Goal: Task Accomplishment & Management: Use online tool/utility

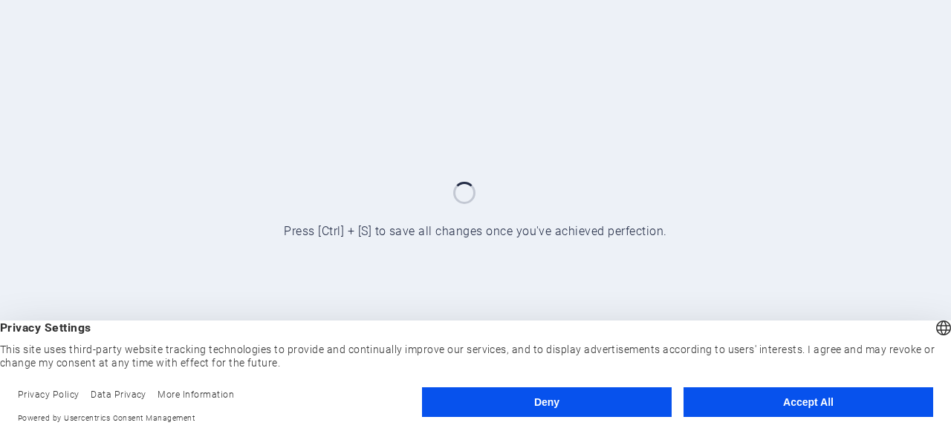
click at [780, 402] on button "Accept All" at bounding box center [808, 403] width 250 height 30
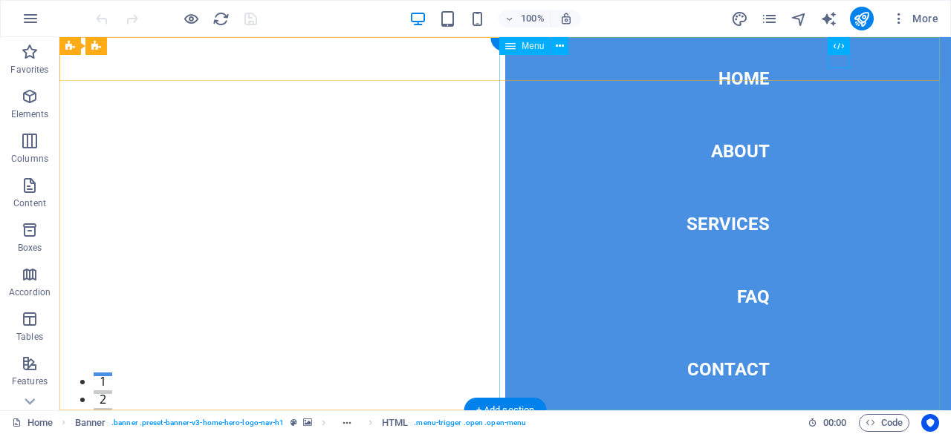
click at [742, 366] on nav "Home About Services FAQ Contact" at bounding box center [728, 224] width 446 height 374
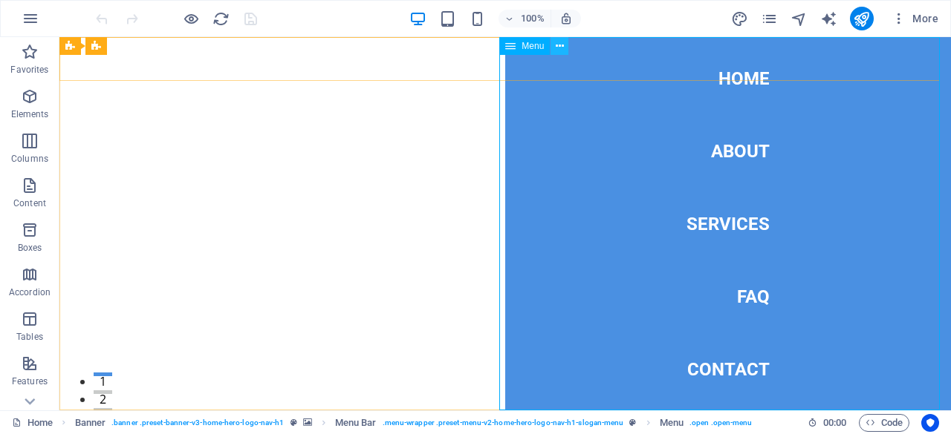
click at [559, 45] on icon at bounding box center [560, 47] width 8 height 16
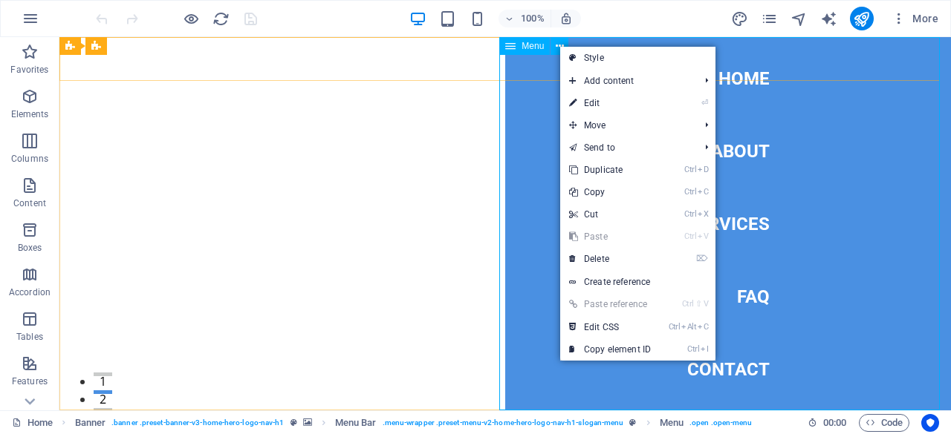
click at [512, 51] on icon at bounding box center [510, 46] width 10 height 18
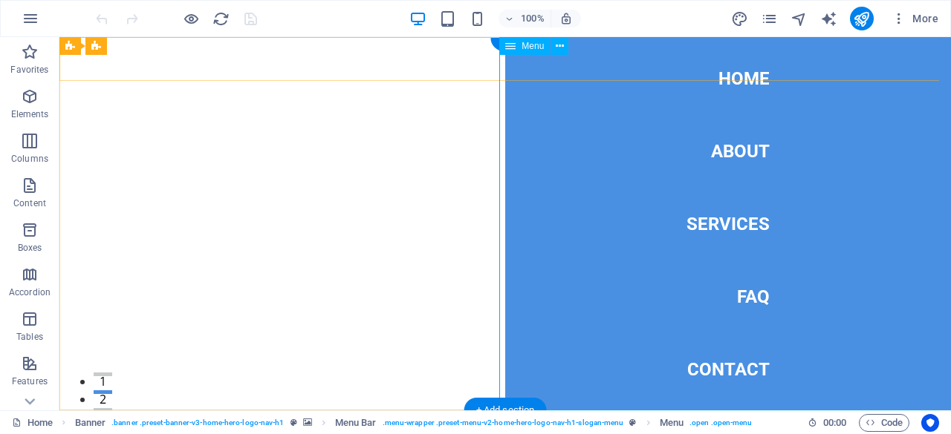
drag, startPoint x: 560, startPoint y: 91, endPoint x: 559, endPoint y: 75, distance: 16.4
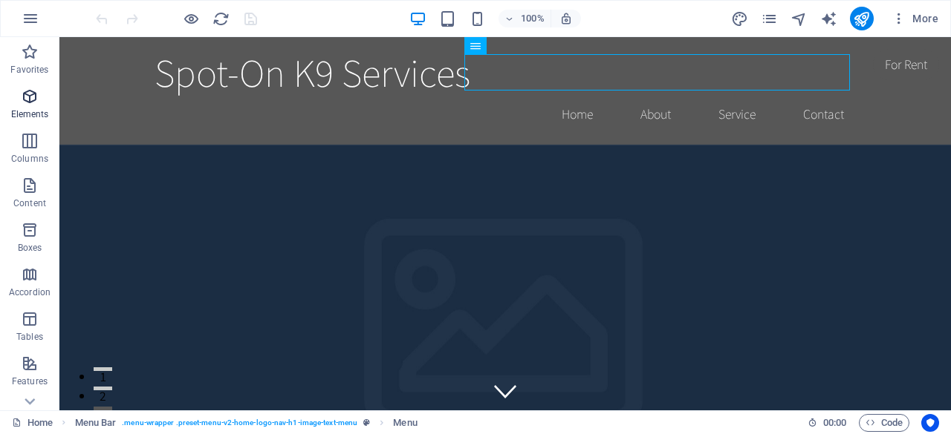
click at [31, 97] on icon "button" at bounding box center [30, 97] width 18 height 18
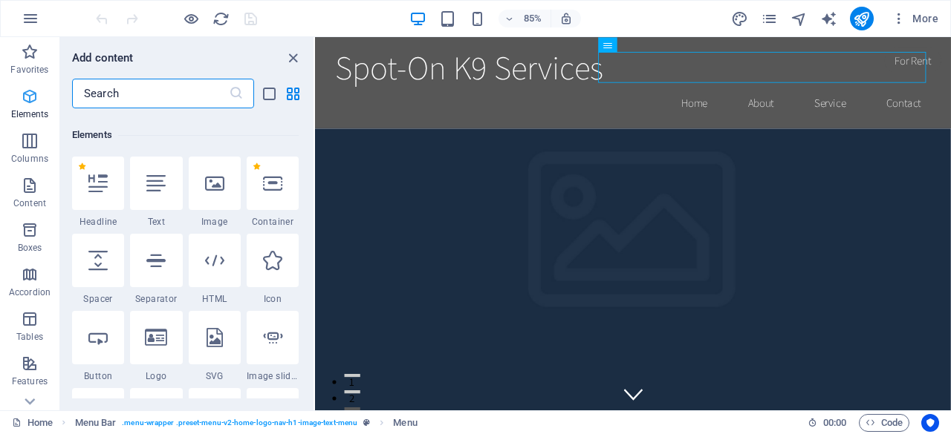
scroll to position [158, 0]
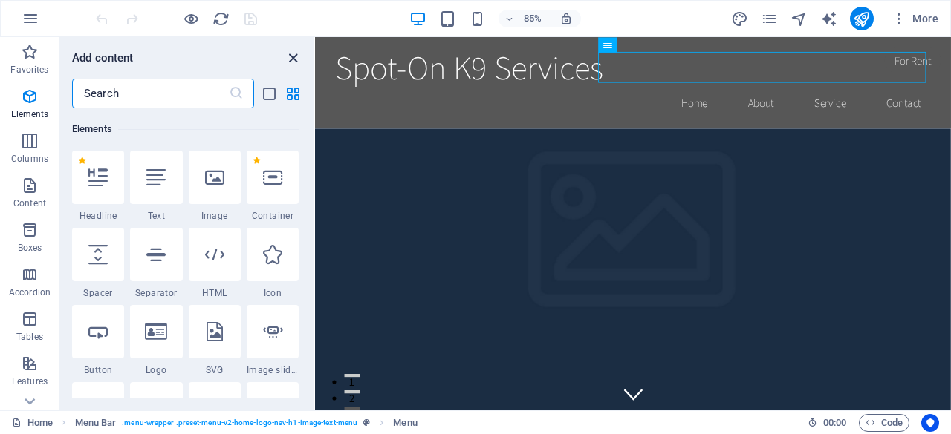
click at [296, 56] on icon "close panel" at bounding box center [292, 58] width 17 height 17
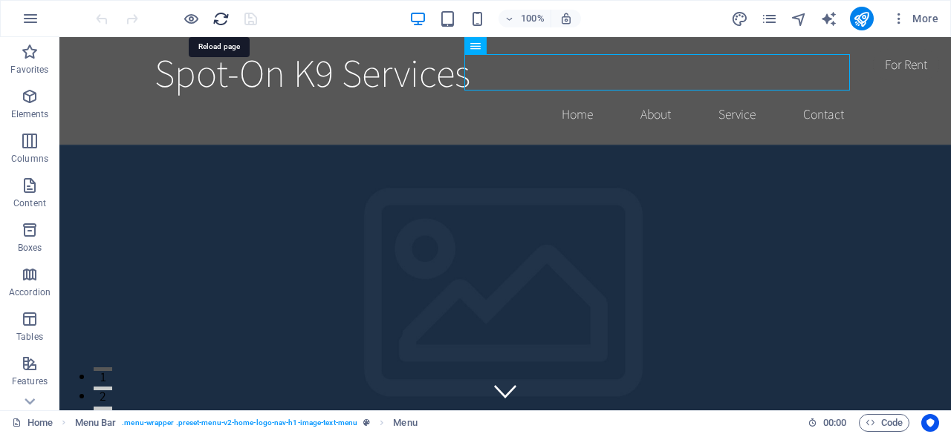
click at [221, 18] on icon "reload" at bounding box center [220, 18] width 17 height 17
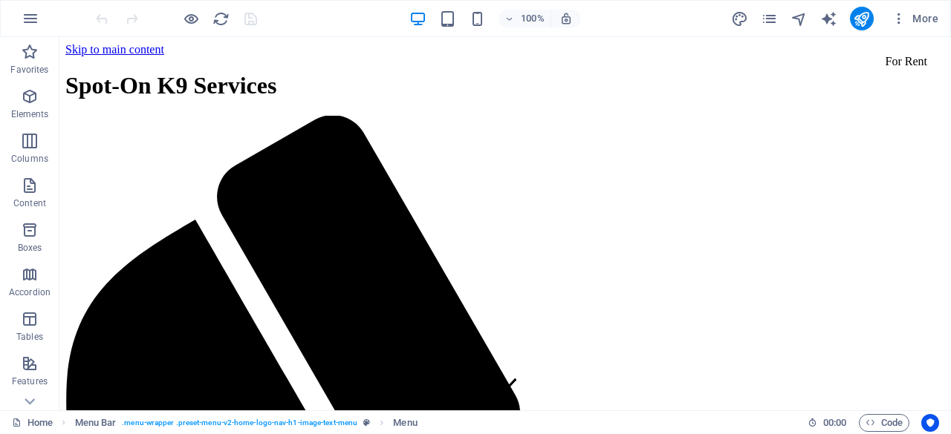
scroll to position [0, 0]
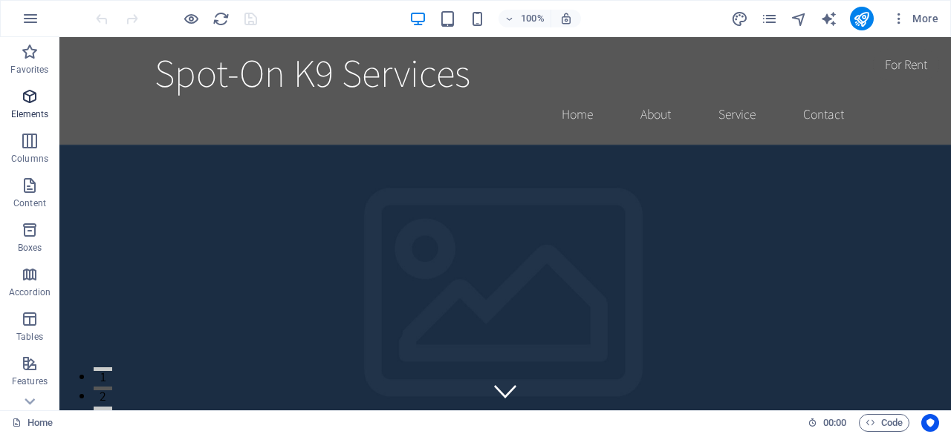
click at [29, 100] on icon "button" at bounding box center [30, 97] width 18 height 18
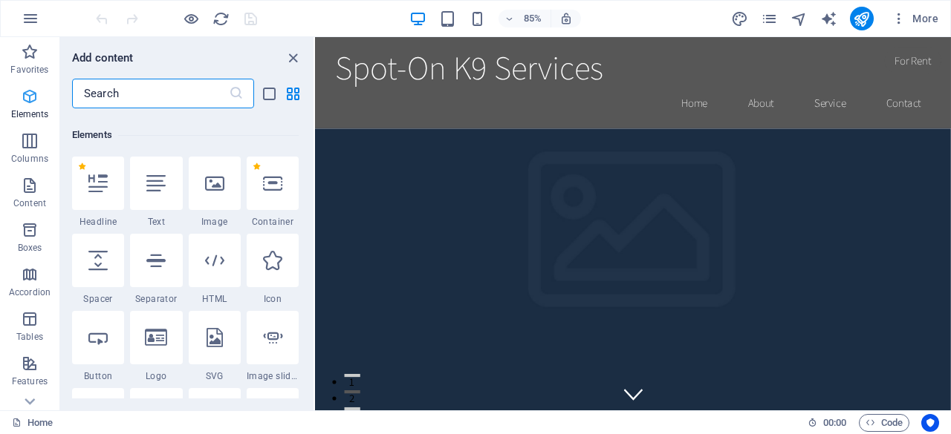
scroll to position [158, 0]
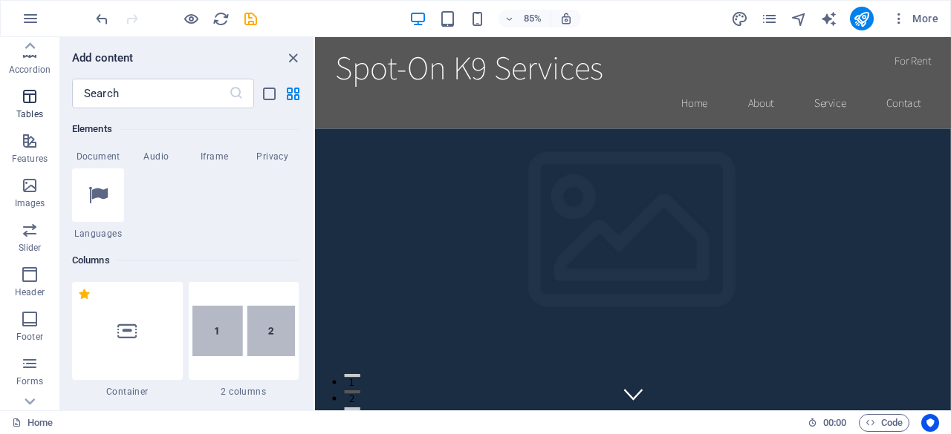
scroll to position [294, 0]
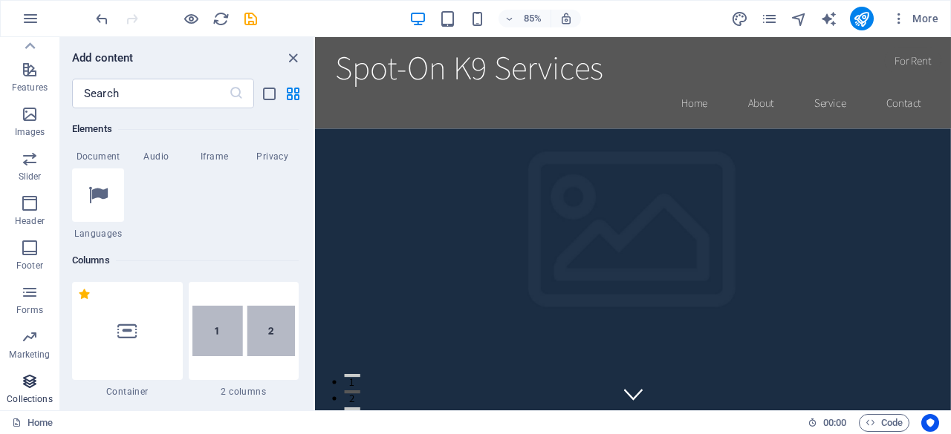
click at [30, 385] on icon "button" at bounding box center [30, 382] width 18 height 18
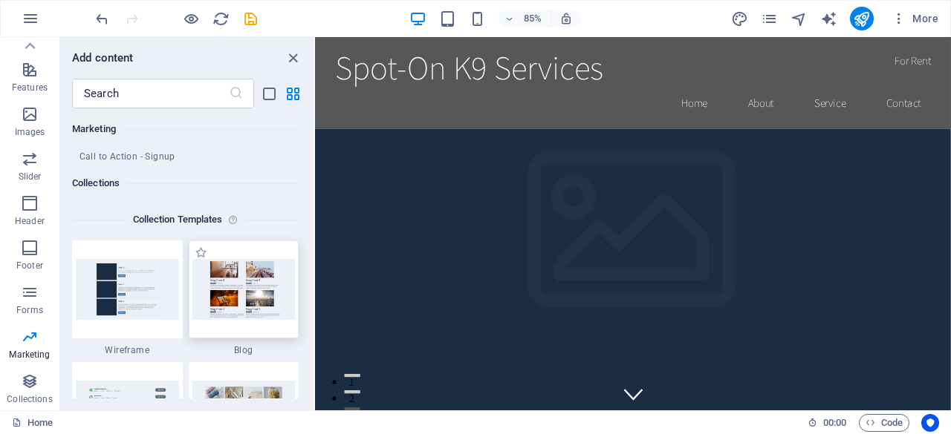
scroll to position [13522, 0]
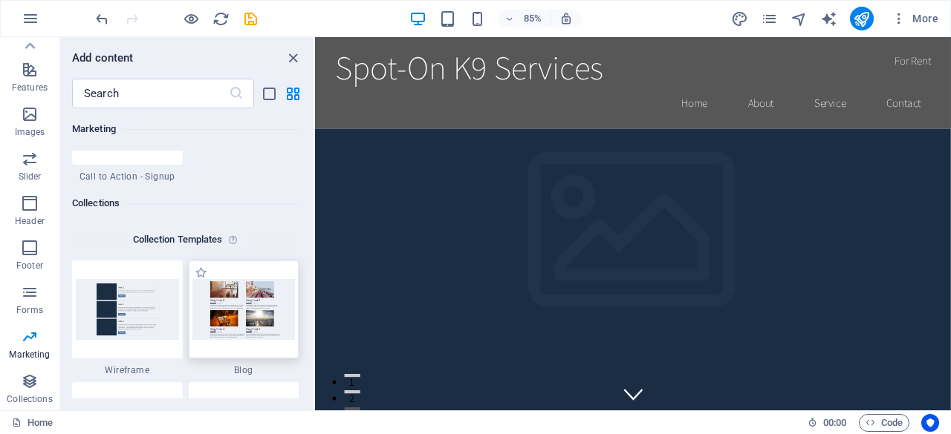
click at [255, 307] on img at bounding box center [243, 309] width 103 height 60
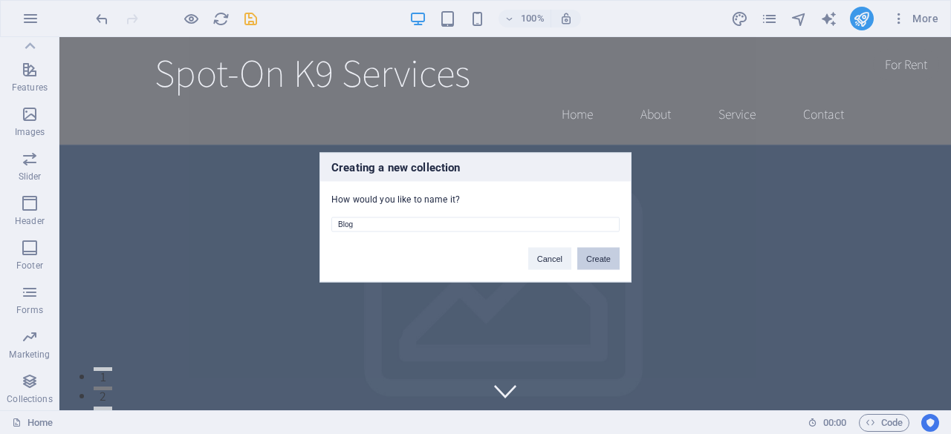
click at [590, 267] on button "Create" at bounding box center [598, 258] width 42 height 22
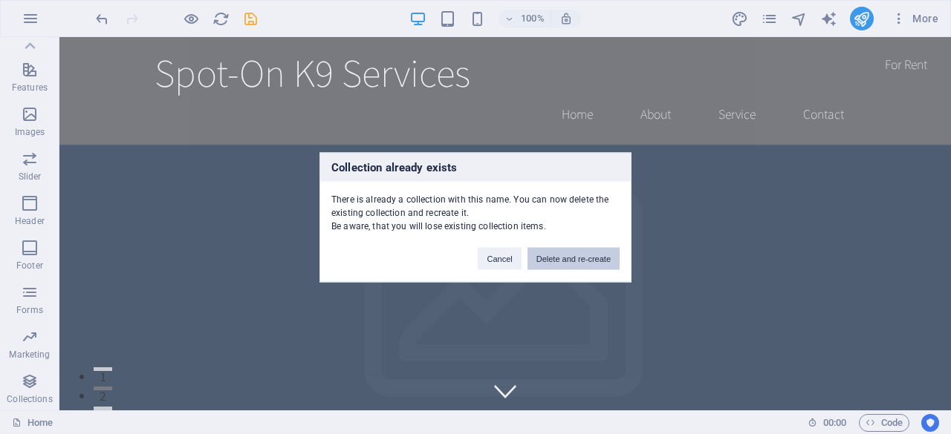
click at [567, 261] on button "Delete and re-create" at bounding box center [573, 258] width 92 height 22
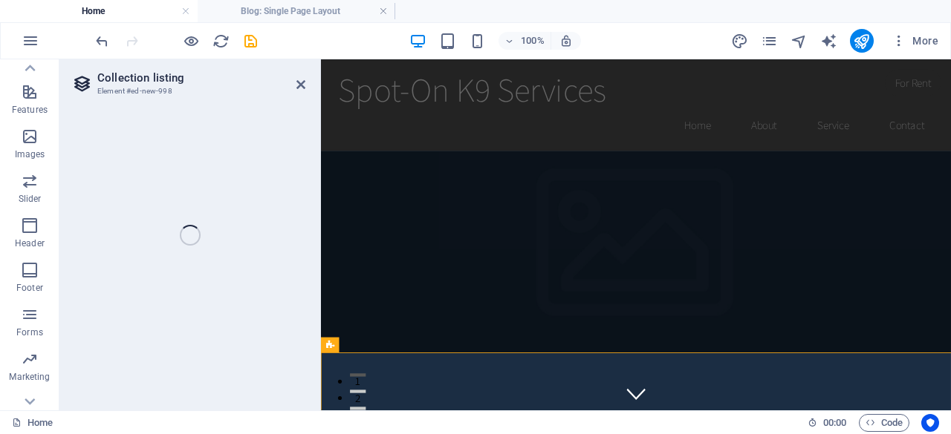
select select
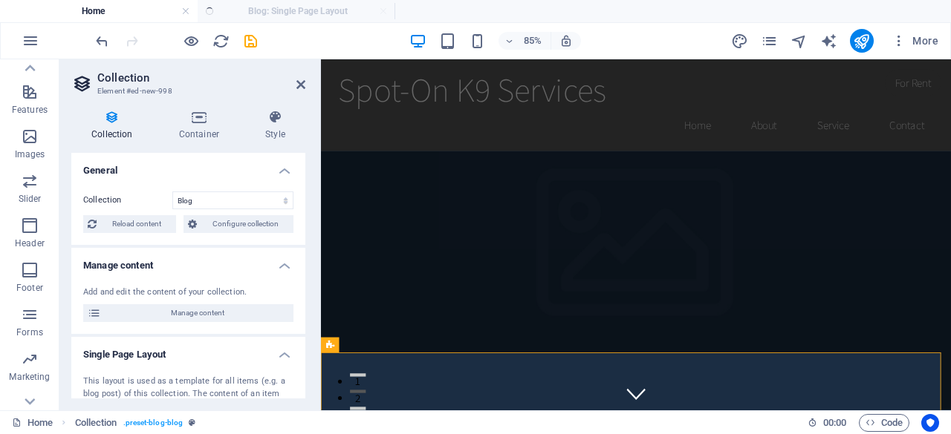
select select "columns.publishing_date_DESC"
select select "columns.status"
select select "columns.publishing_date"
select select "past"
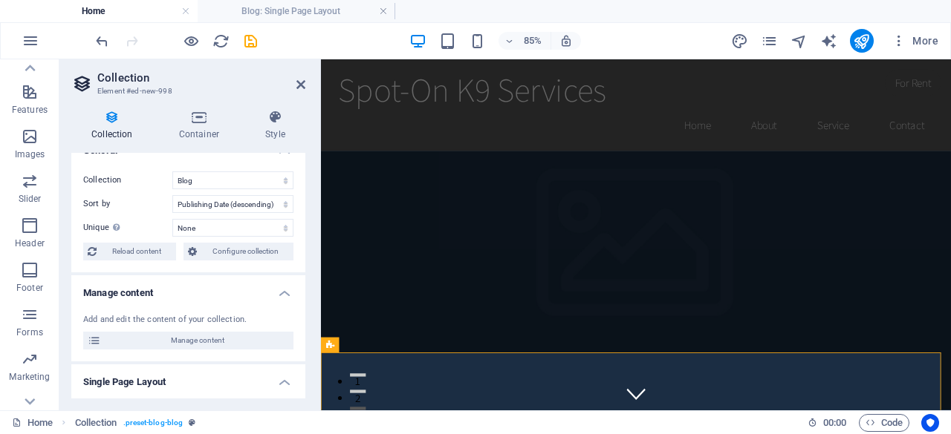
scroll to position [0, 0]
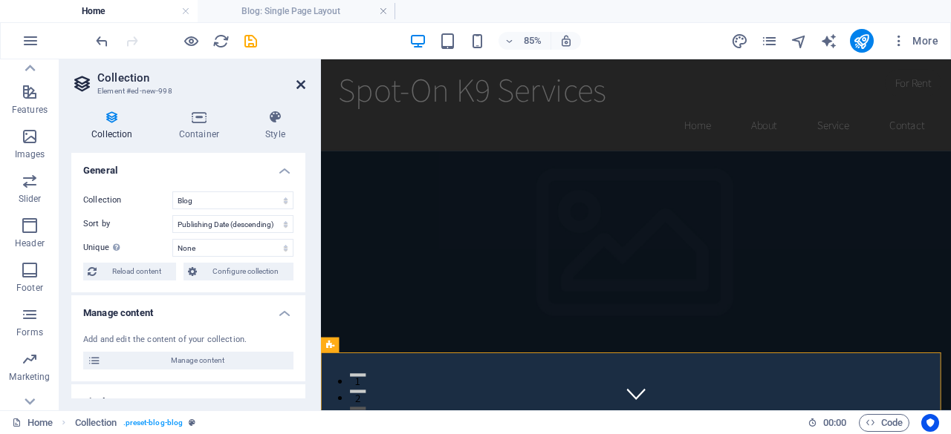
click at [302, 87] on icon at bounding box center [300, 85] width 9 height 12
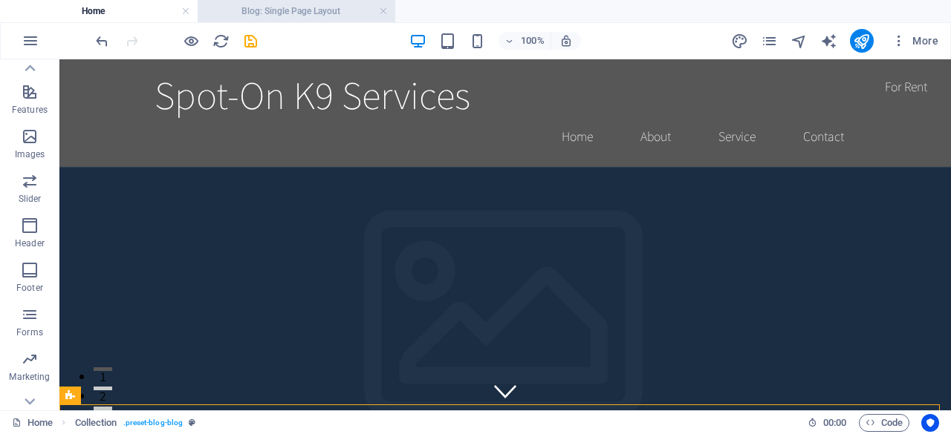
click at [388, 11] on h4 "Blog: Single Page Layout" at bounding box center [297, 11] width 198 height 16
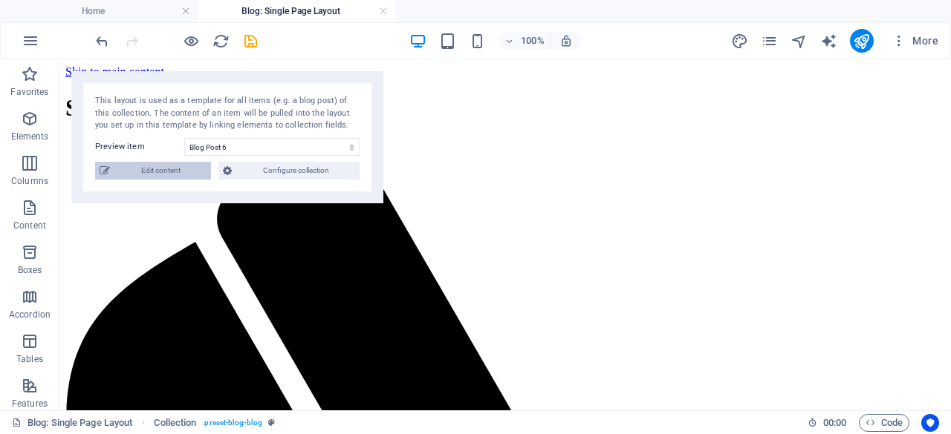
click at [138, 166] on span "Edit content" at bounding box center [160, 171] width 92 height 18
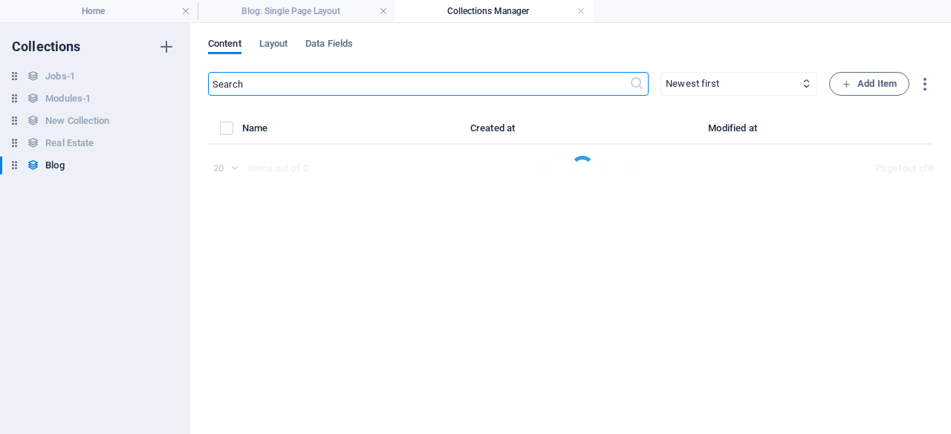
select select "Category 1"
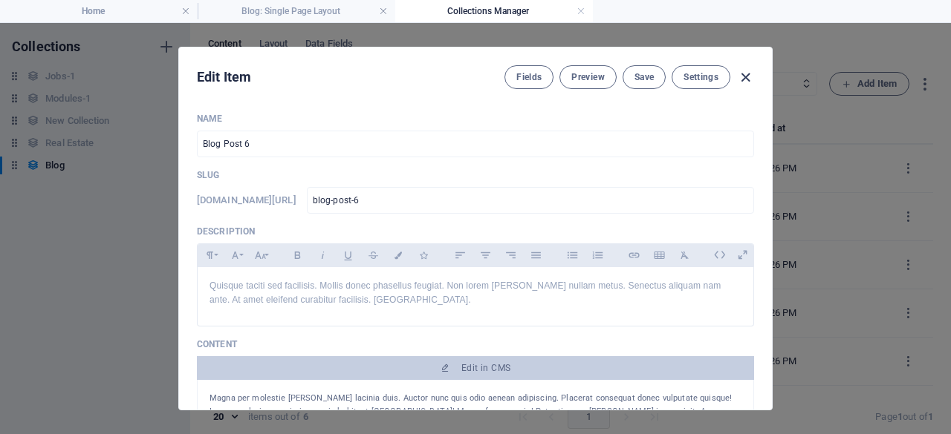
click at [743, 74] on icon "button" at bounding box center [745, 77] width 17 height 17
type input "2025-10-02"
type input "blog-post-6"
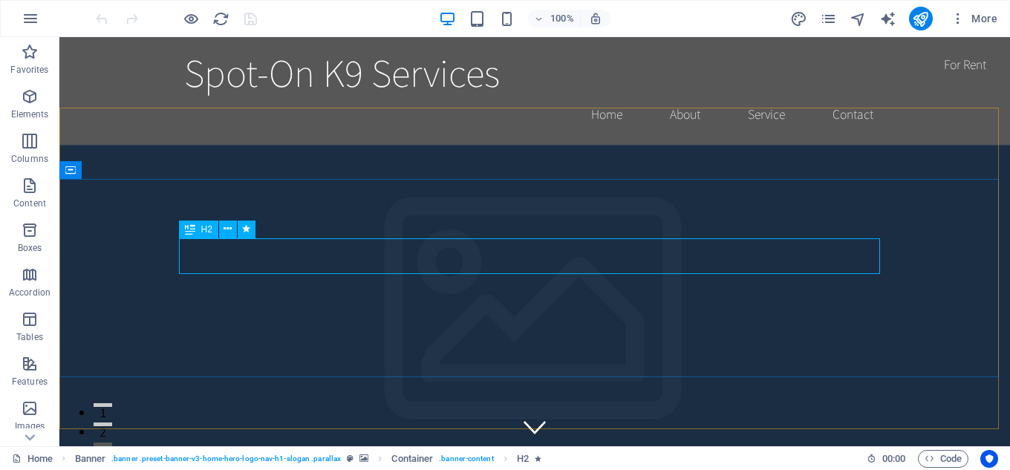
click at [189, 230] on icon at bounding box center [190, 230] width 10 height 18
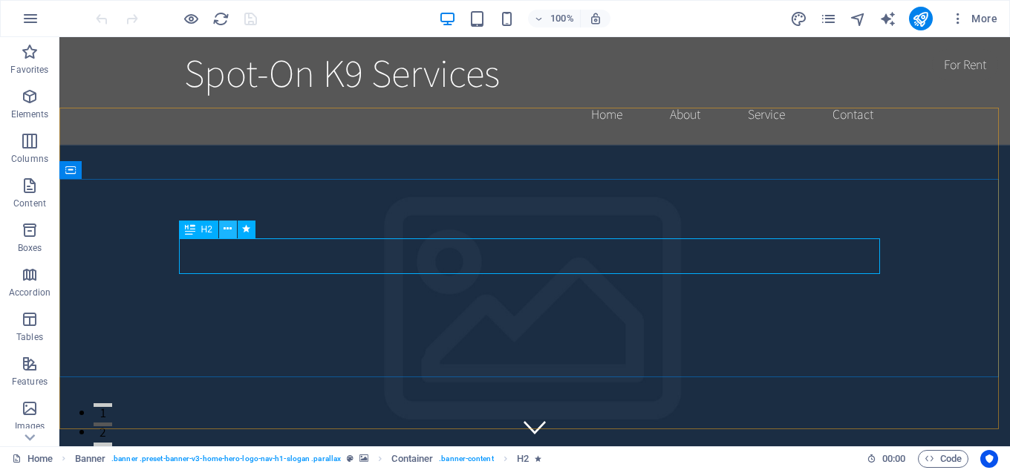
click at [229, 230] on icon at bounding box center [228, 229] width 8 height 16
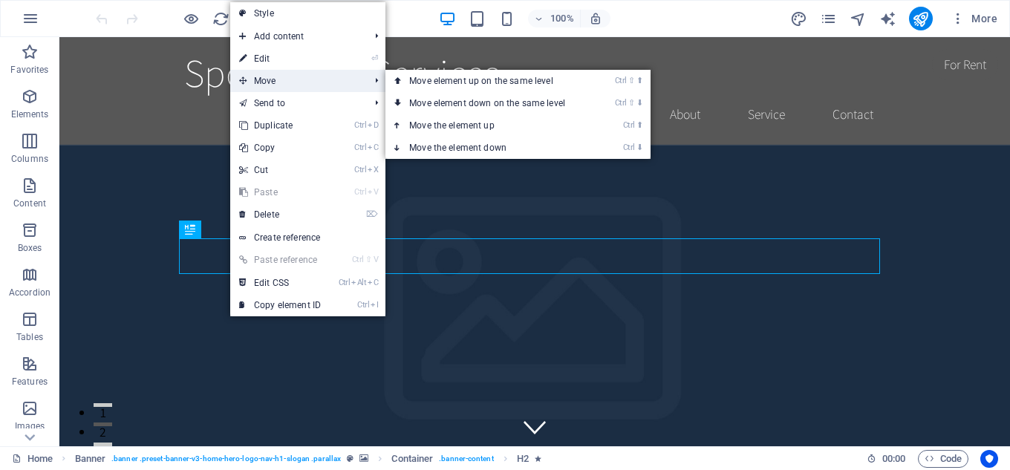
click at [276, 74] on span "Move" at bounding box center [296, 81] width 133 height 22
click at [273, 79] on span "Move" at bounding box center [296, 81] width 133 height 22
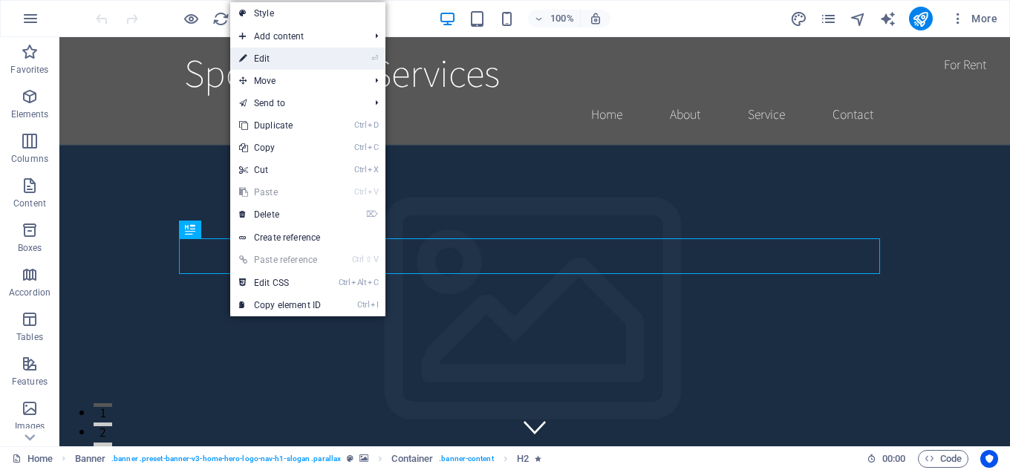
click at [279, 56] on link "⏎ Edit" at bounding box center [280, 59] width 100 height 22
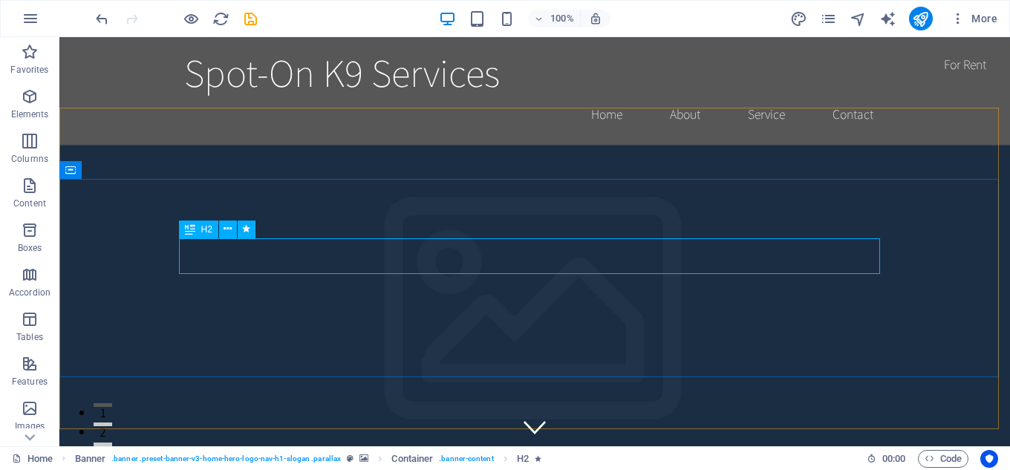
click at [190, 229] on icon at bounding box center [190, 230] width 10 height 18
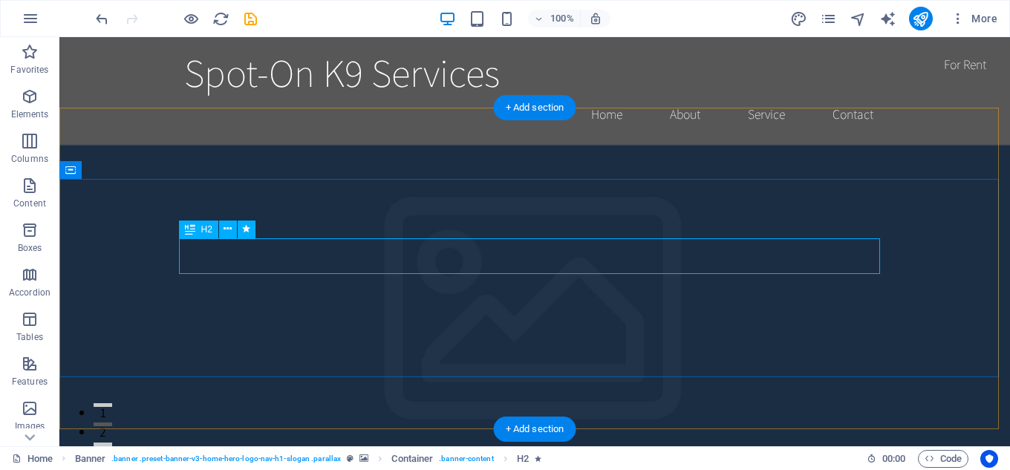
drag, startPoint x: 250, startPoint y: 310, endPoint x: 336, endPoint y: 270, distance: 94.7
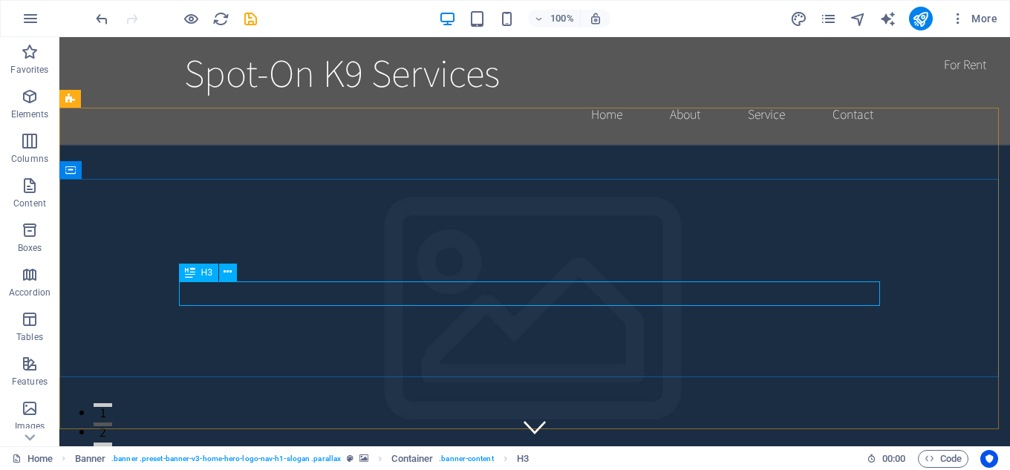
click at [189, 275] on icon at bounding box center [190, 273] width 10 height 18
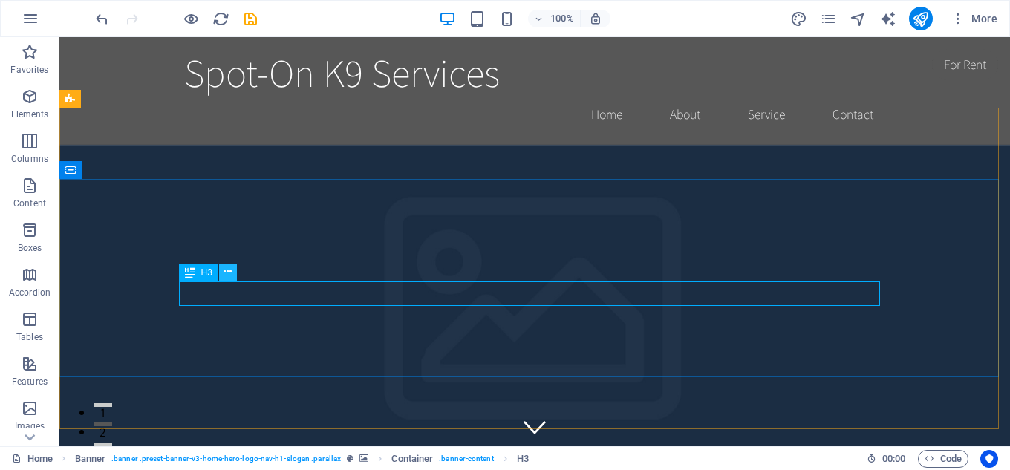
click at [229, 272] on icon at bounding box center [228, 272] width 8 height 16
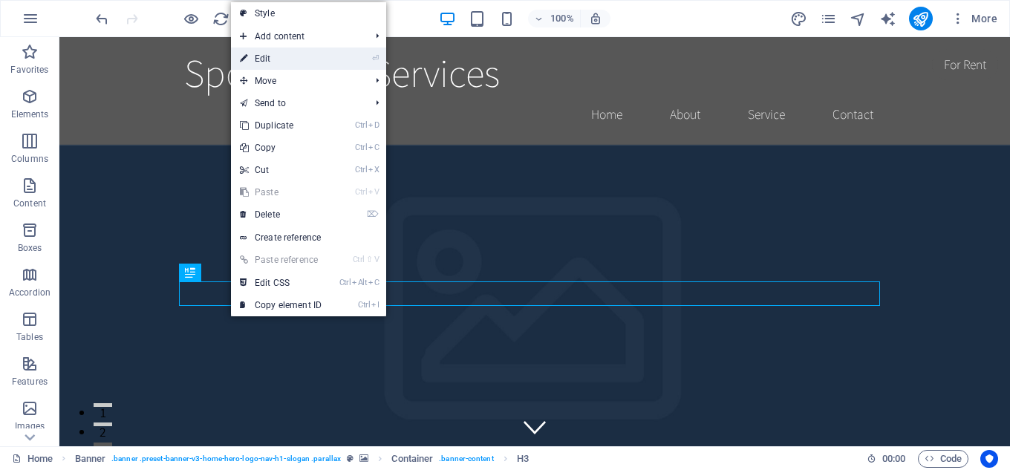
click at [266, 53] on link "⏎ Edit" at bounding box center [281, 59] width 100 height 22
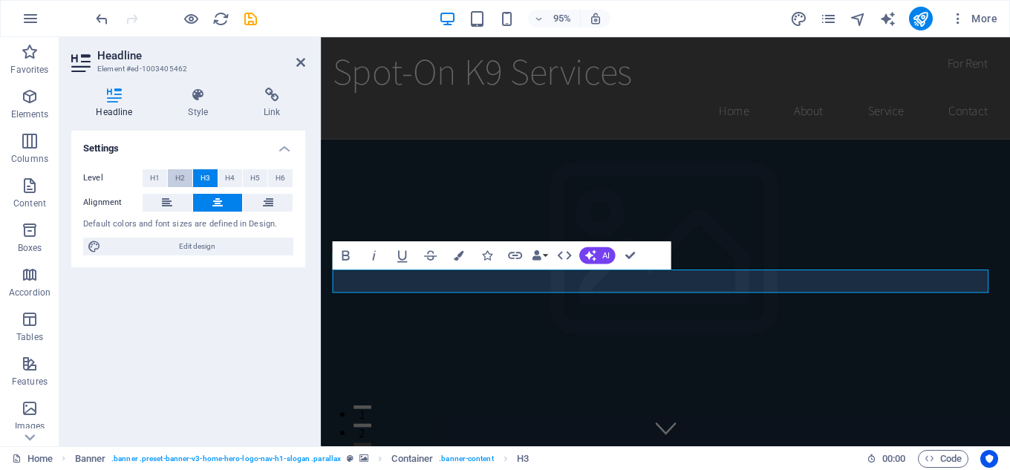
click at [182, 179] on span "H2" at bounding box center [180, 178] width 10 height 18
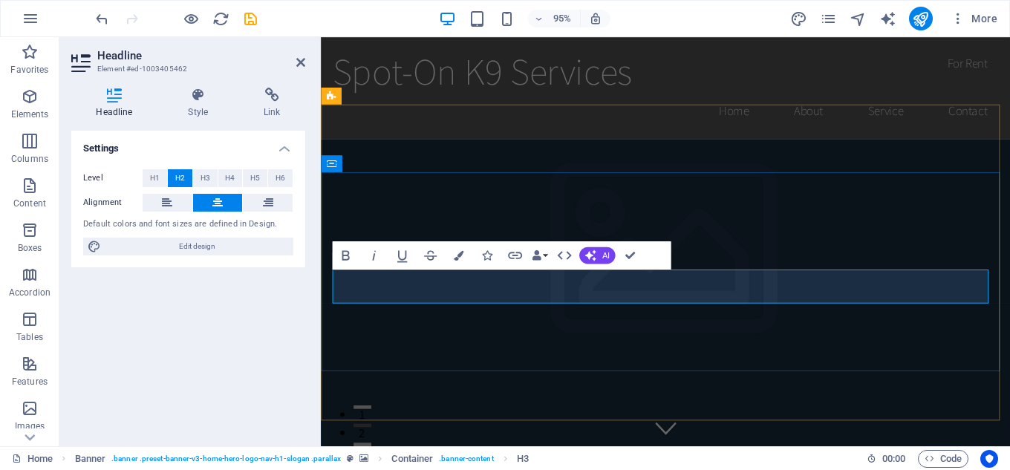
click at [168, 169] on button "H2" at bounding box center [180, 178] width 25 height 18
drag, startPoint x: 502, startPoint y: 300, endPoint x: 851, endPoint y: 339, distance: 351.3
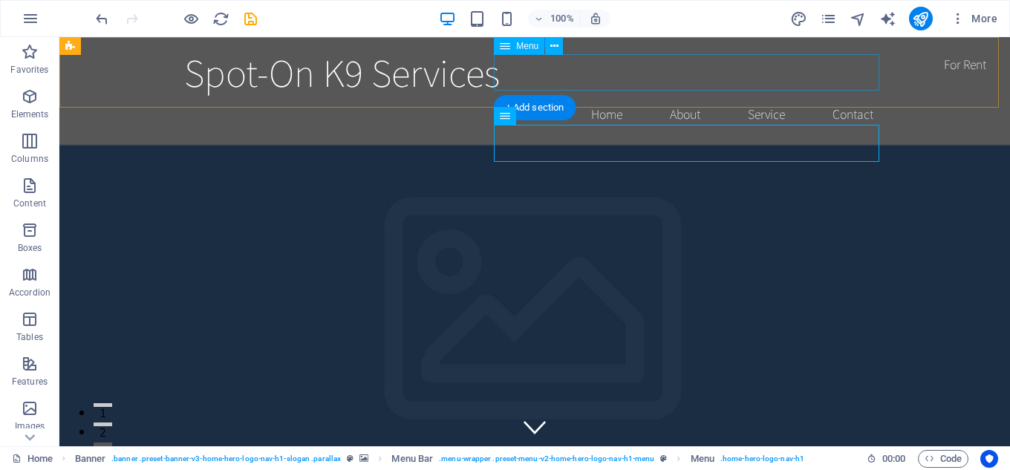
click at [766, 96] on nav "Home About Service Contact" at bounding box center [534, 114] width 701 height 37
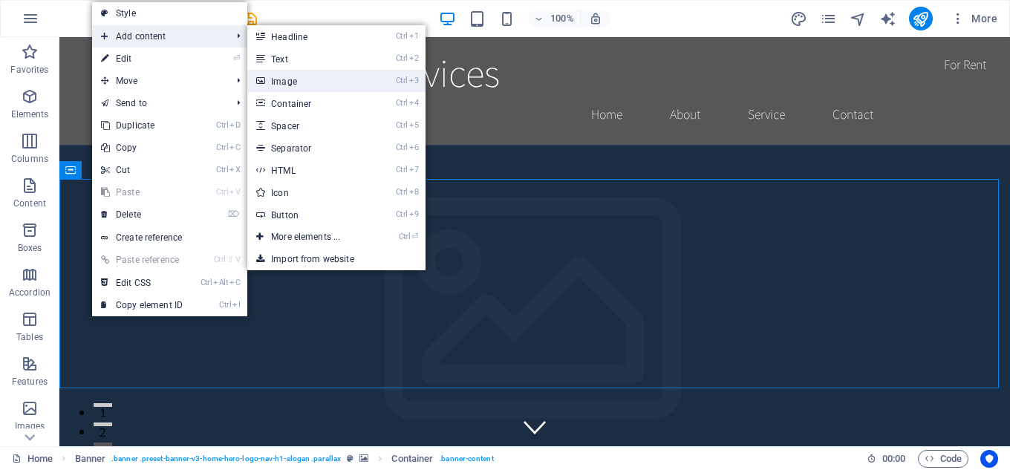
click at [300, 85] on link "Ctrl 3 Image" at bounding box center [308, 81] width 123 height 22
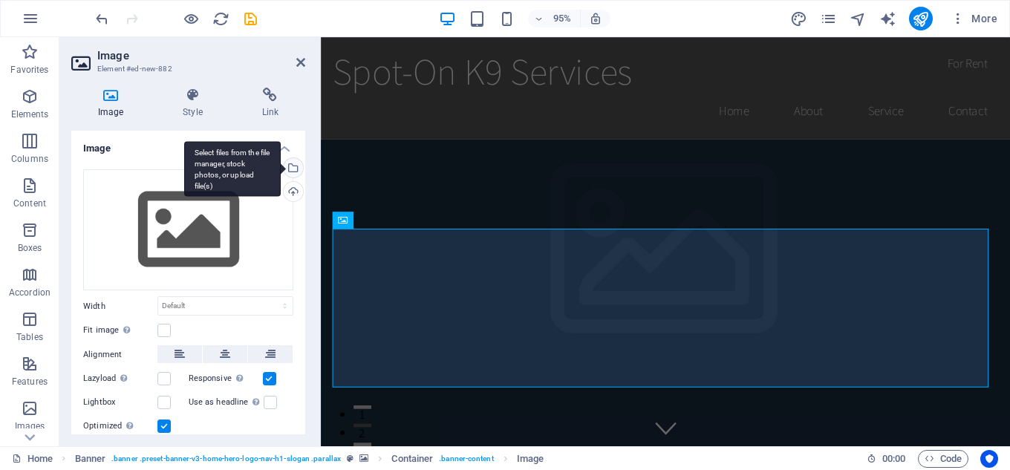
click at [289, 166] on div "Select files from the file manager, stock photos, or upload file(s)" at bounding box center [292, 169] width 22 height 22
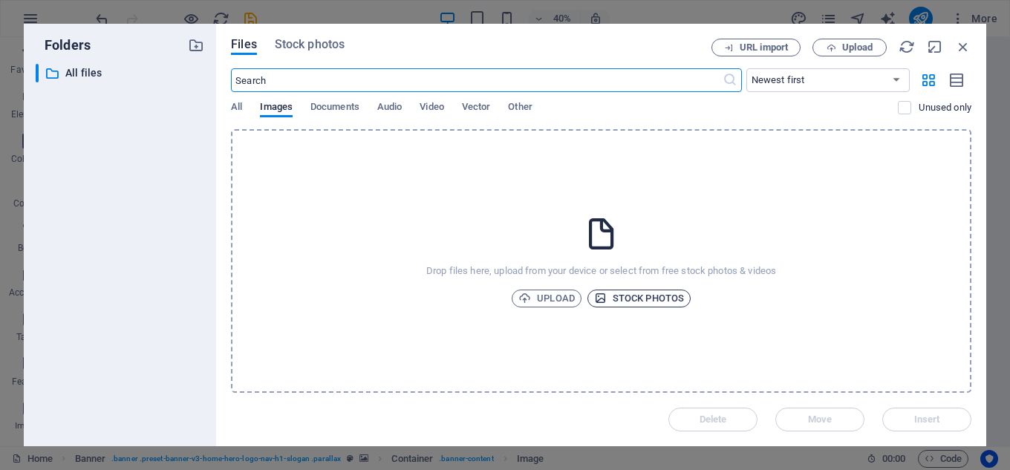
click at [625, 298] on span "Stock photos" at bounding box center [639, 299] width 90 height 18
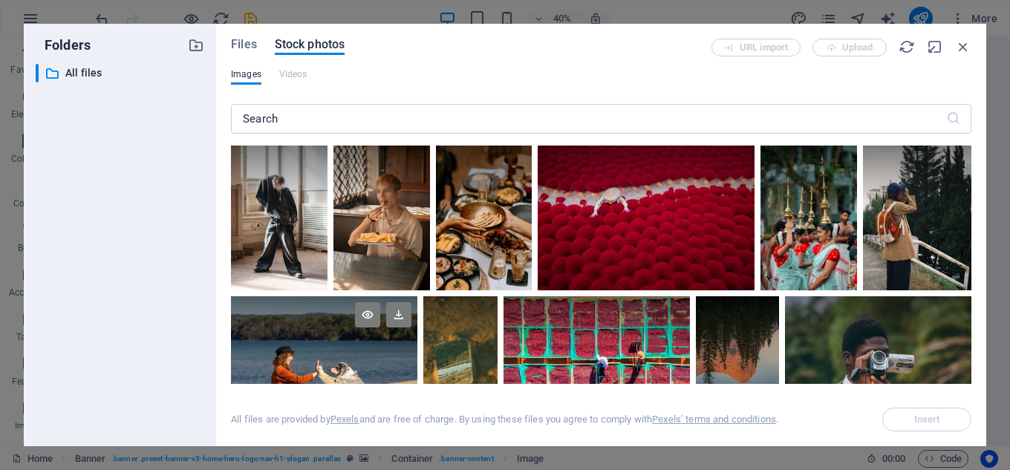
click at [315, 333] on div at bounding box center [324, 329] width 186 height 66
click at [317, 342] on div at bounding box center [324, 329] width 186 height 66
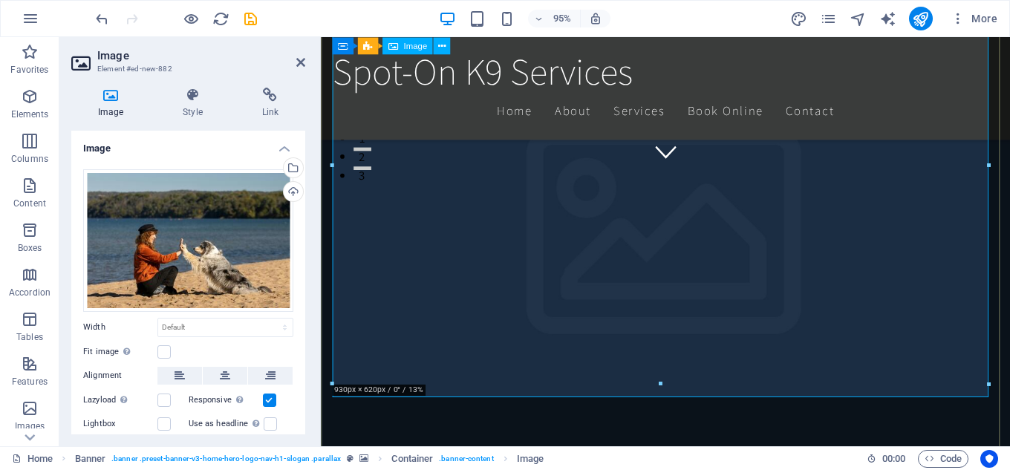
scroll to position [297, 0]
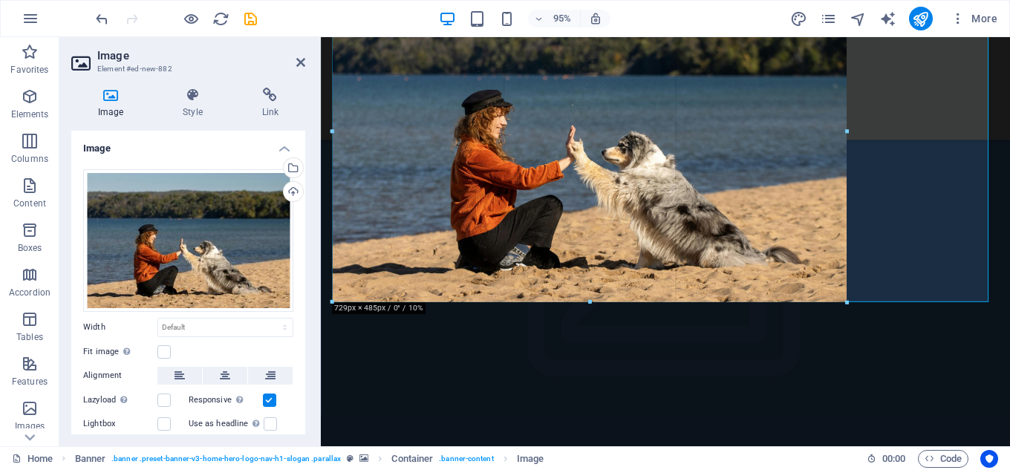
drag, startPoint x: 332, startPoint y: 166, endPoint x: 483, endPoint y: 189, distance: 152.4
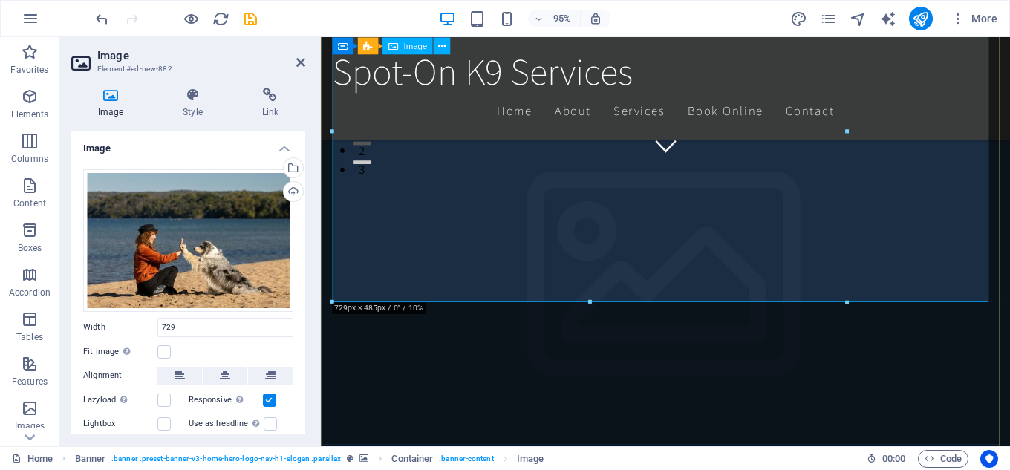
type input "729"
select select "px"
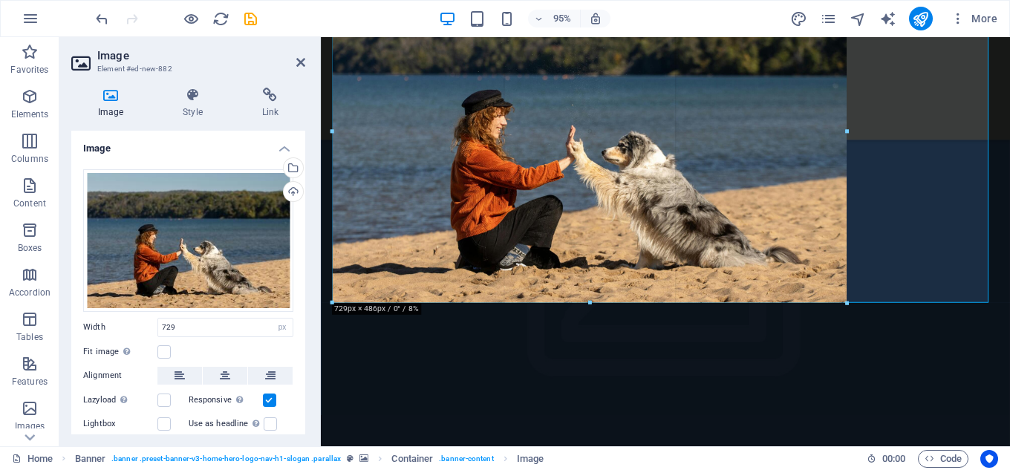
drag, startPoint x: 333, startPoint y: 128, endPoint x: 454, endPoint y: 140, distance: 121.6
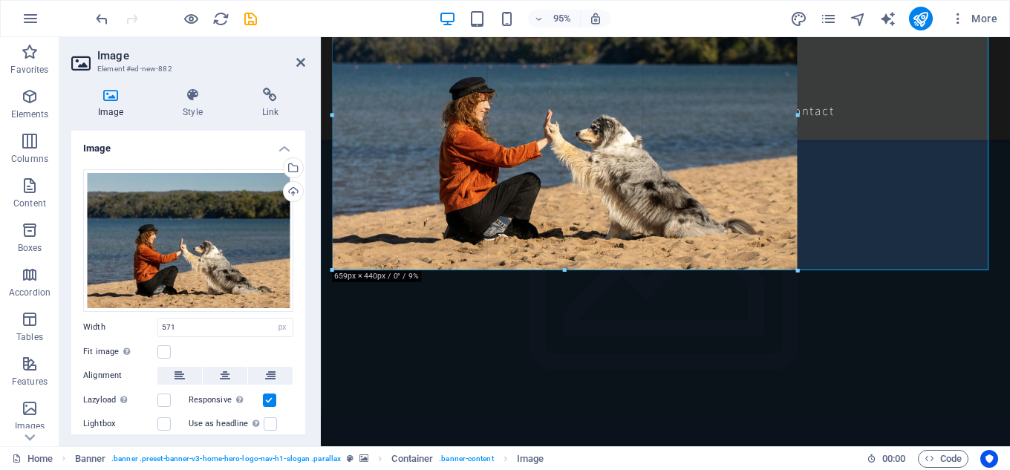
drag, startPoint x: 534, startPoint y: 227, endPoint x: 528, endPoint y: 270, distance: 43.5
type input "659"
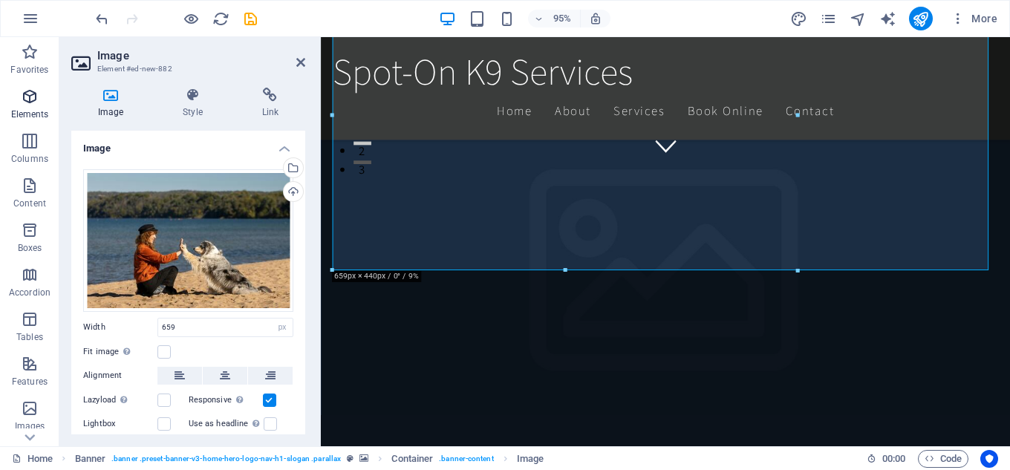
click at [26, 98] on icon "button" at bounding box center [30, 97] width 18 height 18
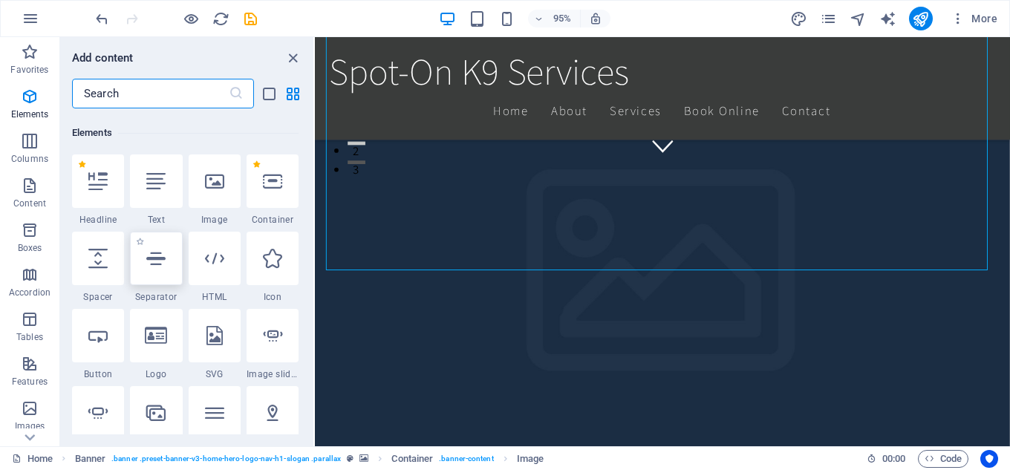
scroll to position [158, 0]
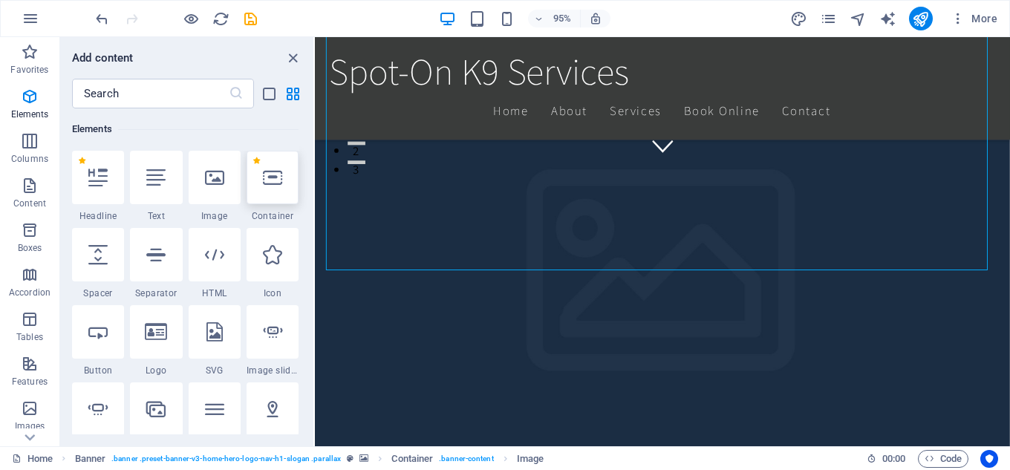
click at [277, 189] on div at bounding box center [273, 177] width 52 height 53
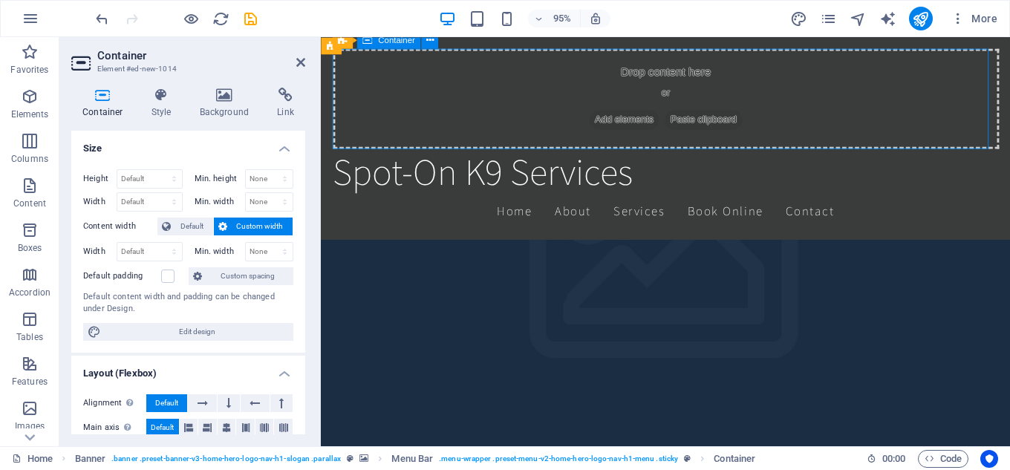
scroll to position [276, 0]
drag, startPoint x: 650, startPoint y: 49, endPoint x: 644, endPoint y: 119, distance: 70.1
click at [644, 119] on div "Drop content here or Add elements Paste clipboard" at bounding box center [683, 101] width 701 height 105
drag, startPoint x: 645, startPoint y: 152, endPoint x: 642, endPoint y: 166, distance: 15.3
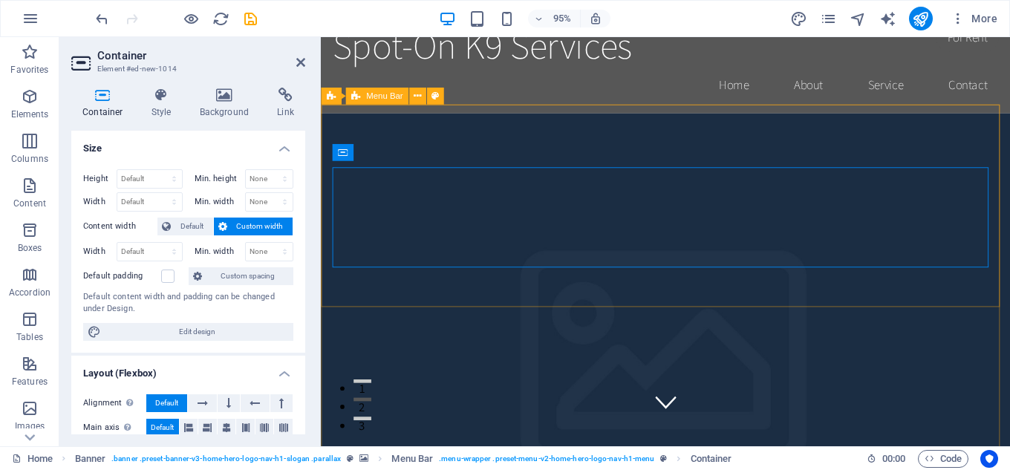
scroll to position [0, 0]
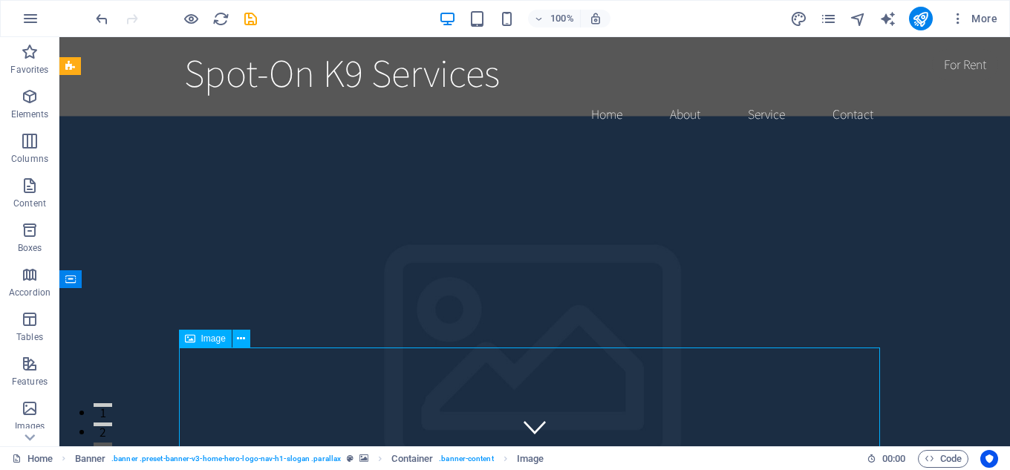
scroll to position [48, 0]
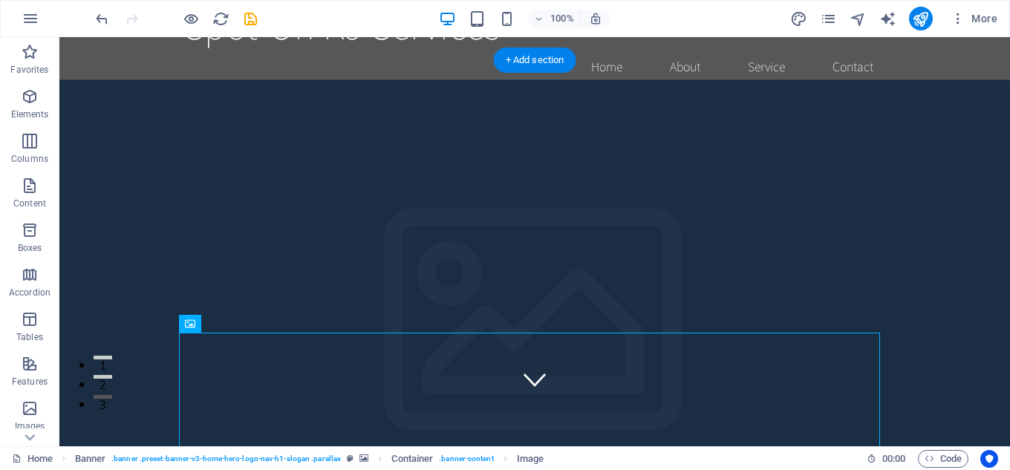
drag, startPoint x: 634, startPoint y: 420, endPoint x: 565, endPoint y: 171, distance: 258.0
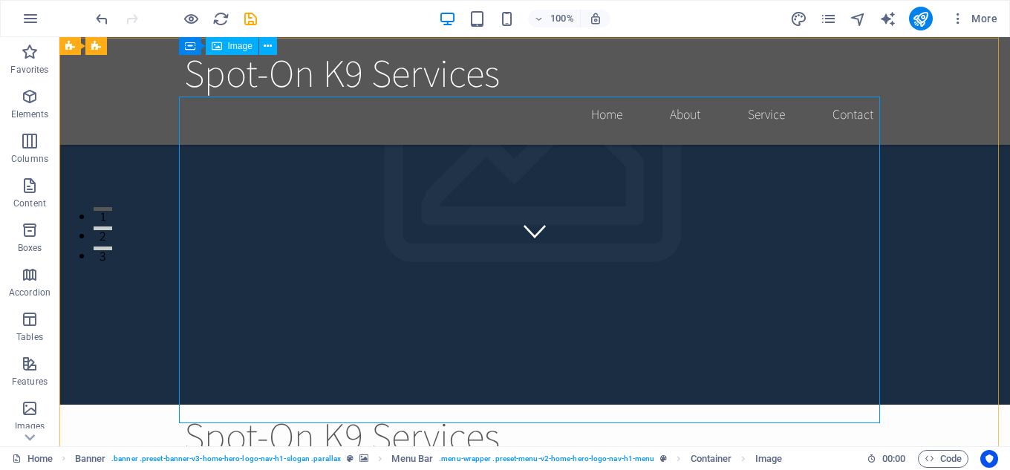
scroll to position [0, 0]
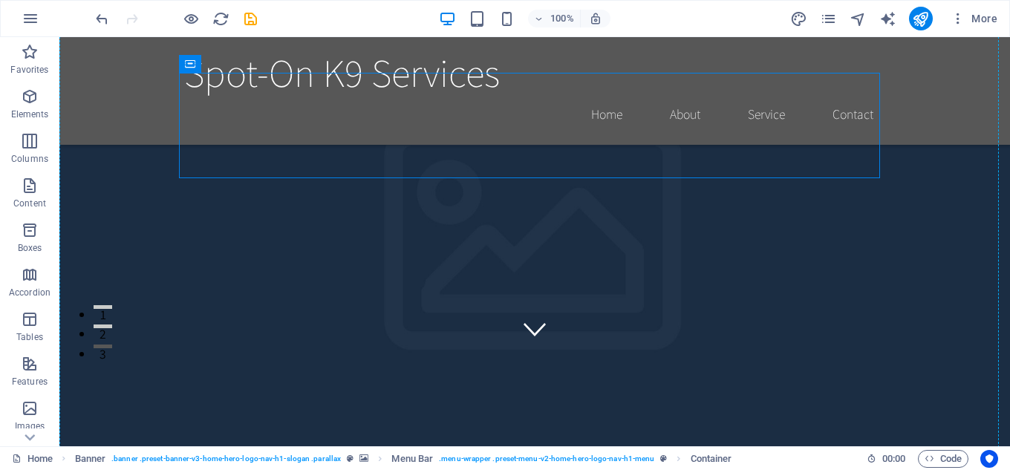
scroll to position [102, 0]
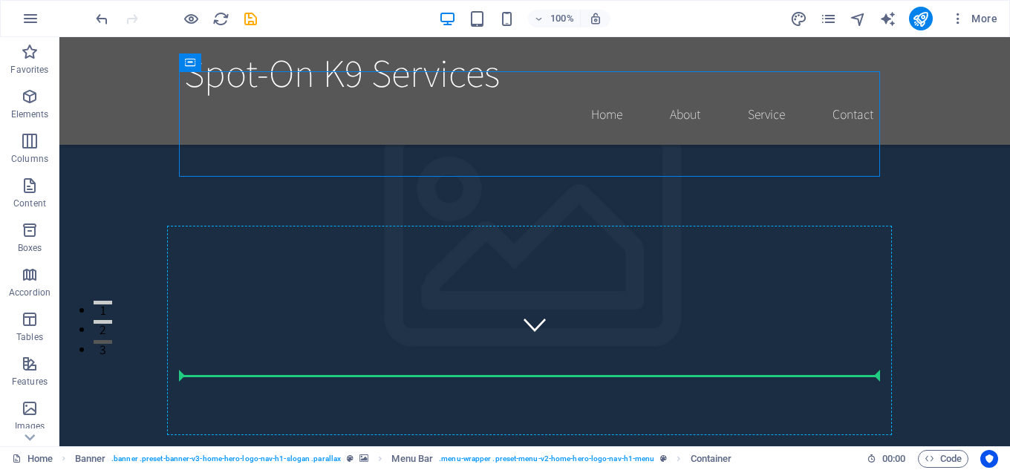
drag, startPoint x: 572, startPoint y: 167, endPoint x: 248, endPoint y: 374, distance: 384.0
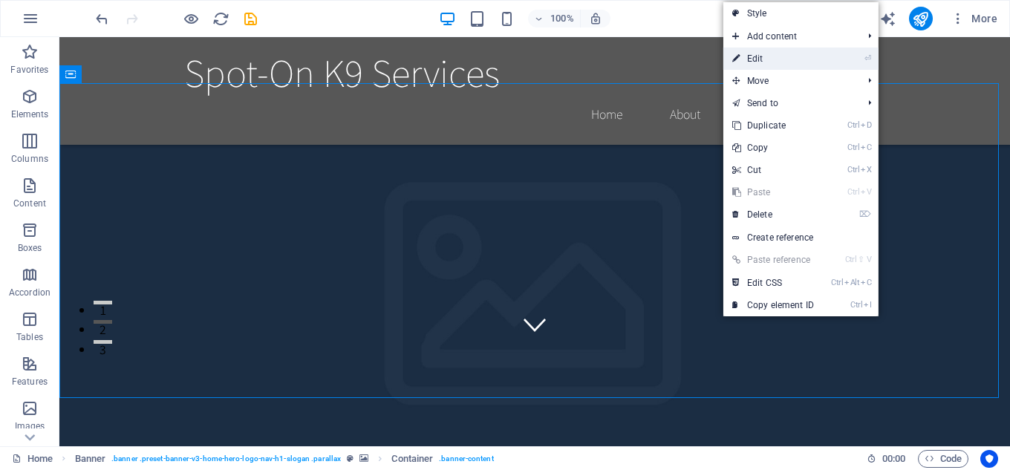
click at [755, 54] on link "⏎ Edit" at bounding box center [773, 59] width 100 height 22
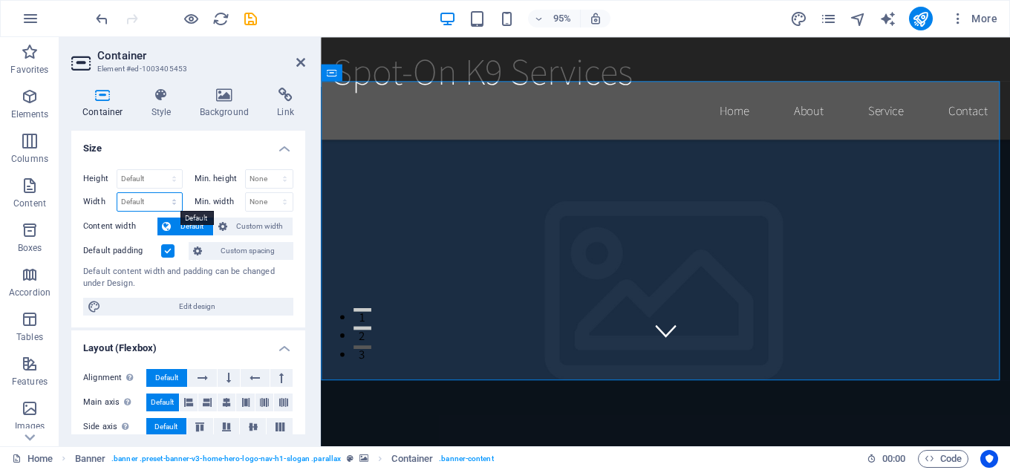
click at [173, 206] on select "Default px rem % em vh vw" at bounding box center [149, 202] width 65 height 18
select select "%"
click at [159, 193] on select "Default px rem % em vh vw" at bounding box center [149, 202] width 65 height 18
type input "30"
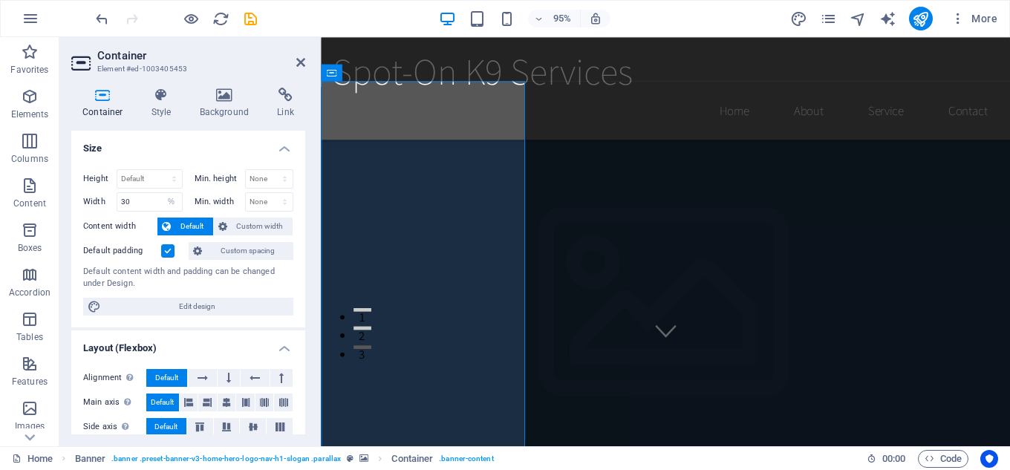
click at [184, 225] on span "Default" at bounding box center [191, 227] width 33 height 18
drag, startPoint x: 136, startPoint y: 200, endPoint x: 94, endPoint y: 192, distance: 42.4
click at [94, 192] on div "Width 30 Default px rem % em vh vw" at bounding box center [133, 201] width 100 height 19
click at [170, 204] on select "Default px rem % em vh vw" at bounding box center [171, 202] width 21 height 18
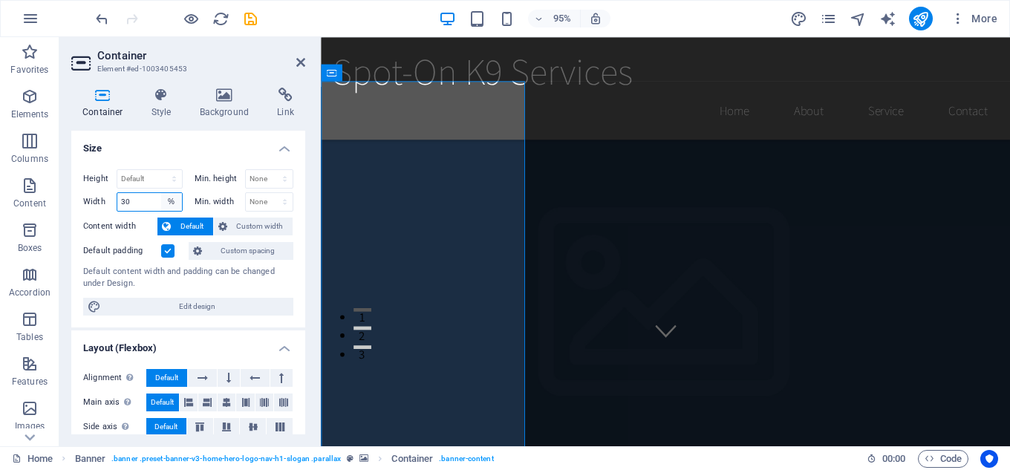
select select "default"
click at [161, 193] on select "Default px rem % em vh vw" at bounding box center [171, 202] width 21 height 18
select select "DISABLED_OPTION_VALUE"
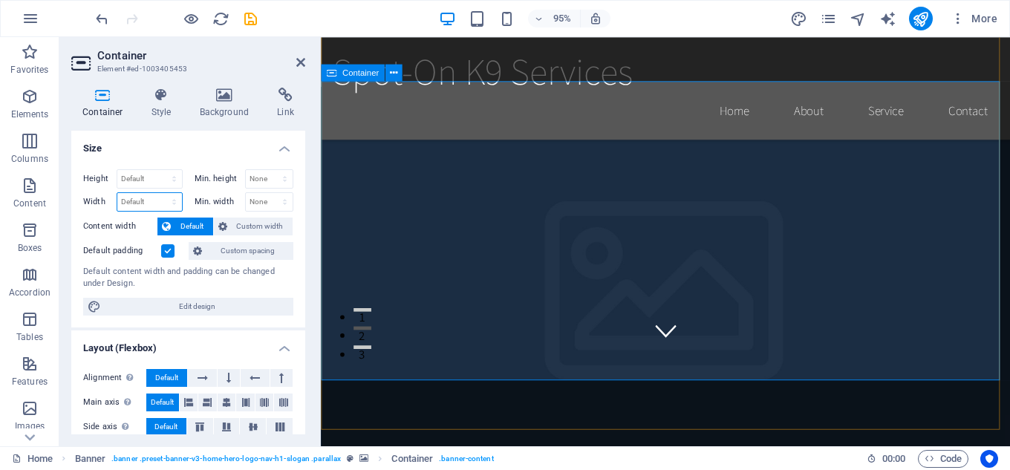
click at [338, 76] on div "Container" at bounding box center [353, 72] width 64 height 17
click at [394, 72] on icon at bounding box center [393, 72] width 7 height 15
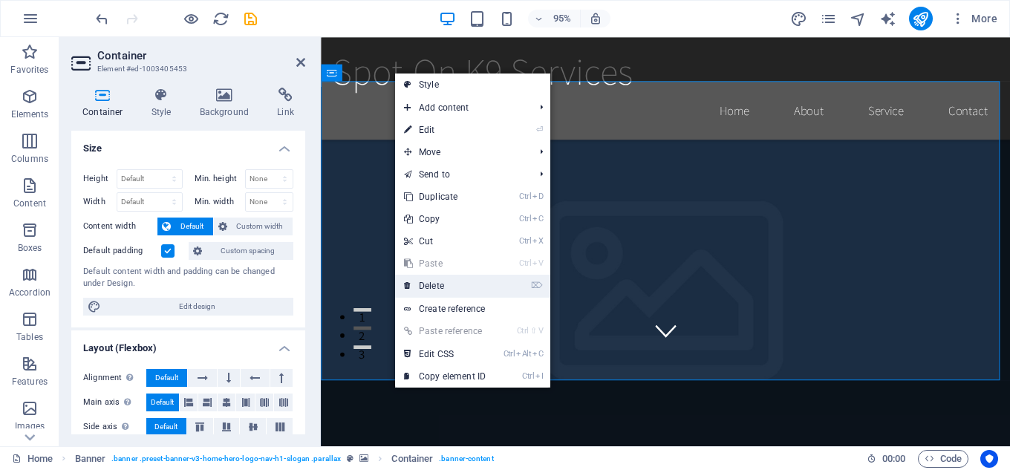
click at [434, 284] on link "⌦ Delete" at bounding box center [445, 286] width 100 height 22
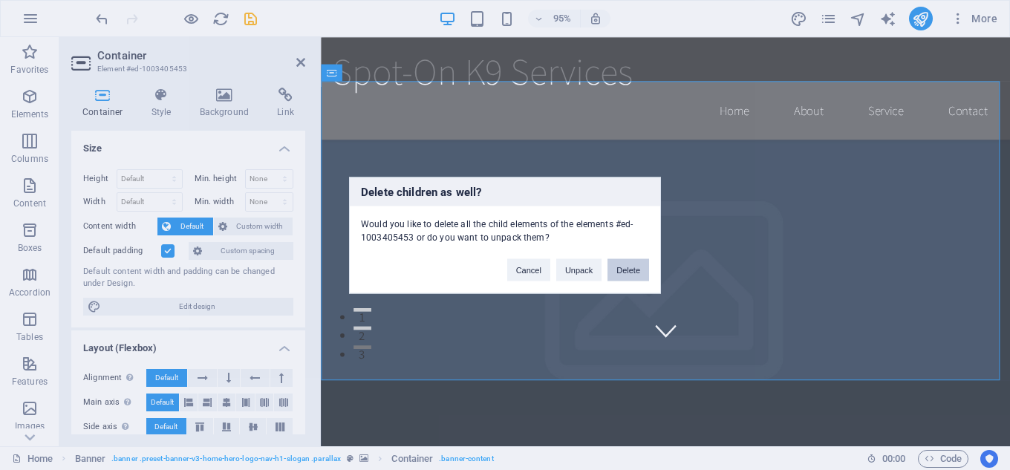
click at [626, 268] on button "Delete" at bounding box center [629, 269] width 42 height 22
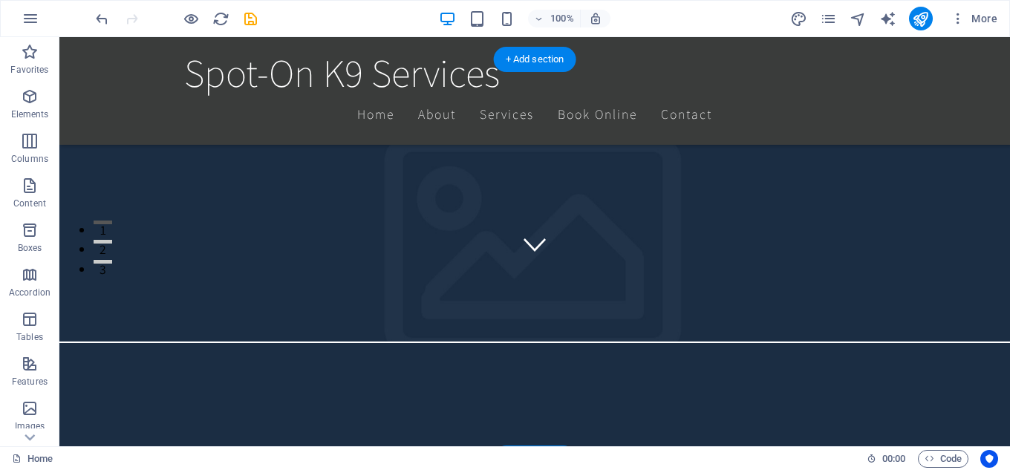
scroll to position [149, 0]
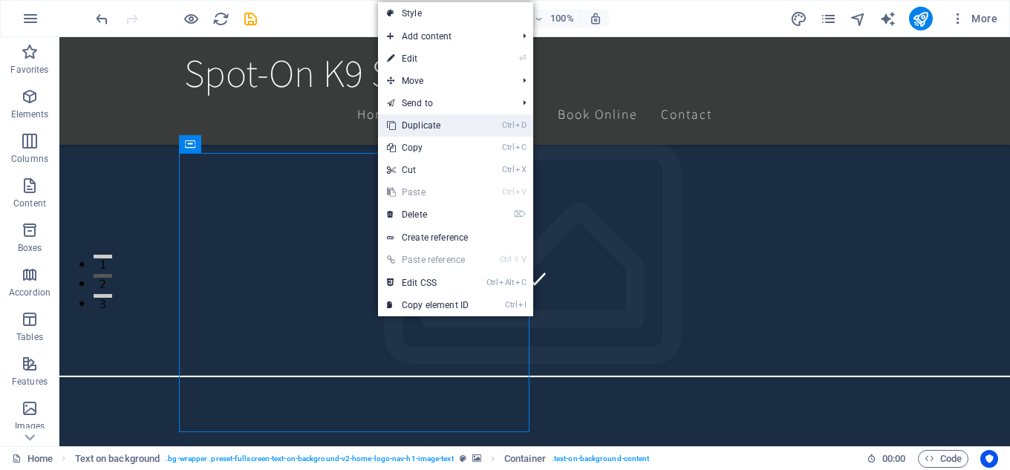
click at [434, 120] on link "Ctrl D Duplicate" at bounding box center [428, 125] width 100 height 22
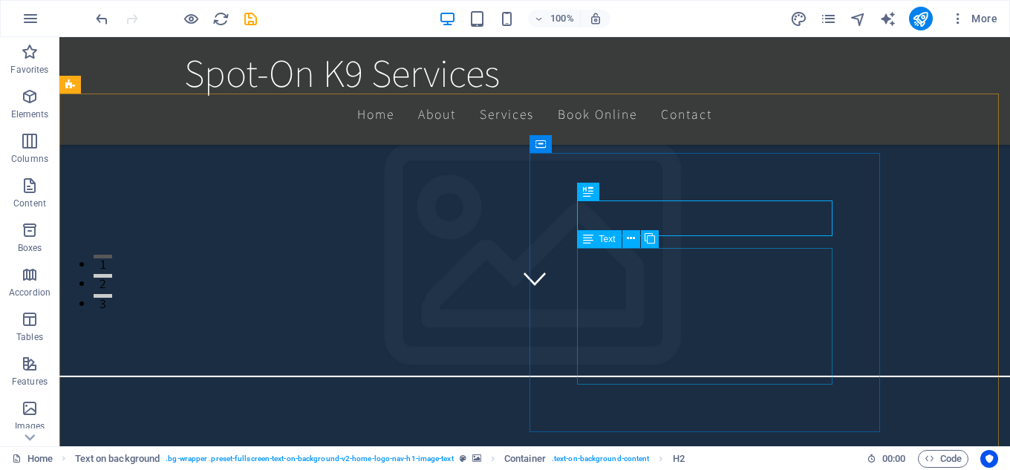
click at [605, 241] on span "Text" at bounding box center [607, 239] width 16 height 9
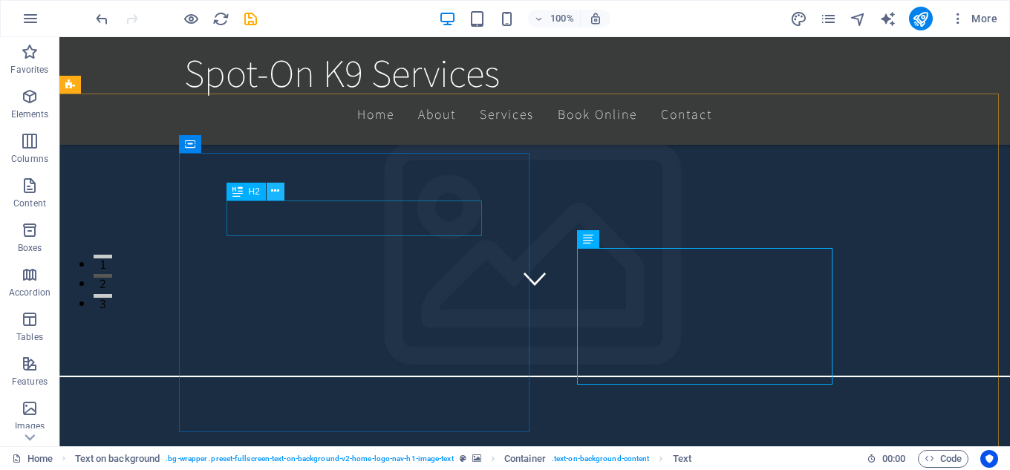
click at [276, 189] on icon at bounding box center [275, 191] width 8 height 16
